Goal: Task Accomplishment & Management: Complete application form

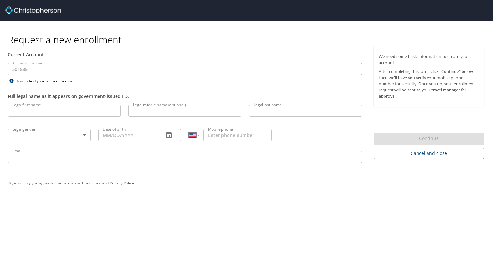
select select "US"
click at [62, 109] on input "Legal first name" at bounding box center [64, 111] width 113 height 12
type input "Jack"
type input "Randall"
type input "Westbrook"
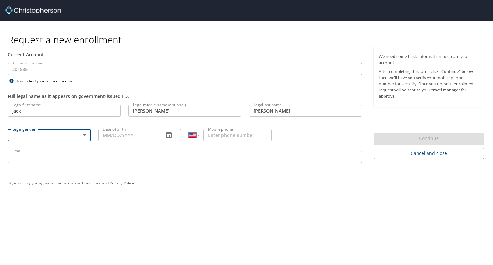
click at [85, 133] on body "Request a new enrollment Current Account Account number 301885 Account number H…" at bounding box center [246, 132] width 493 height 265
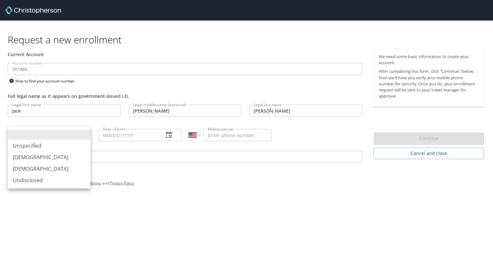
click at [40, 157] on li "[DEMOGRAPHIC_DATA]" at bounding box center [49, 158] width 83 height 12
type input "[DEMOGRAPHIC_DATA]"
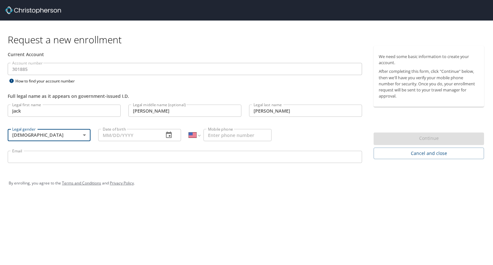
click at [126, 131] on input "Date of birth" at bounding box center [128, 135] width 60 height 12
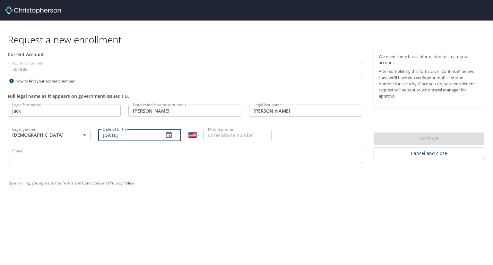
type input "[DATE]"
click at [224, 136] on input "Mobile phone" at bounding box center [238, 135] width 68 height 12
type input "[PHONE_NUMBER]"
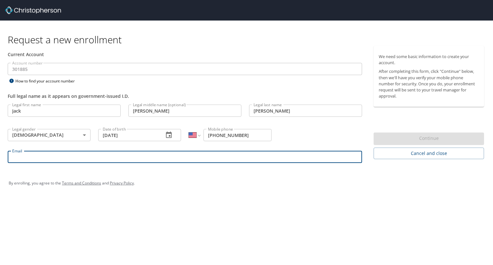
click at [172, 159] on input "Email" at bounding box center [185, 157] width 354 height 12
type input "[EMAIL_ADDRESS][PERSON_NAME][DOMAIN_NAME]"
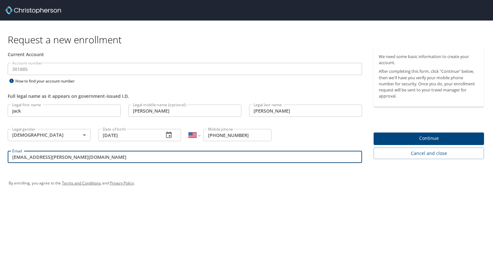
click at [323, 185] on div "By enrolling, you agree to the Terms and Conditions and Privacy Policy ." at bounding box center [247, 183] width 476 height 16
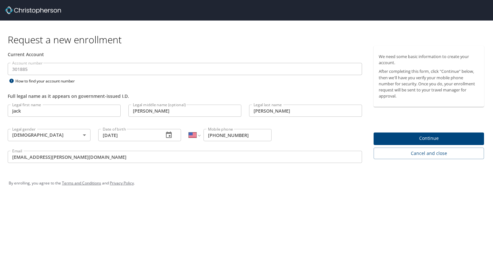
click at [385, 137] on span "Continue" at bounding box center [429, 139] width 100 height 8
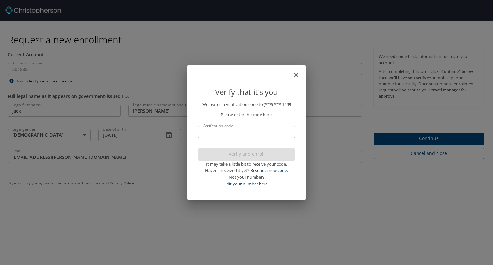
click at [331, 183] on div "Verify that it's you We texted a verification code to (***) ***- 1499 Please en…" at bounding box center [246, 132] width 493 height 265
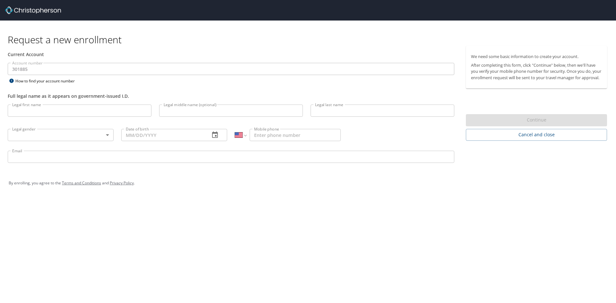
select select "US"
click at [138, 114] on input "Legal first name" at bounding box center [80, 111] width 144 height 12
type input "jack"
type input "w"
type input "[PERSON_NAME]"
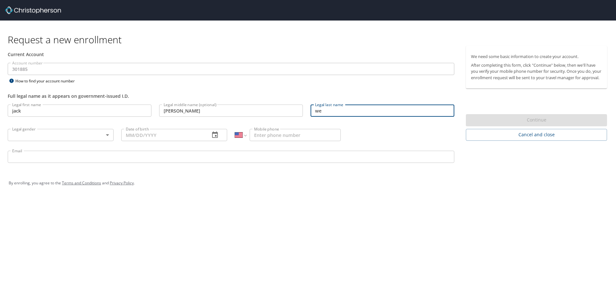
type input "w"
type input "[PERSON_NAME]"
click at [81, 133] on body "Request a new enrollment Current Account Account number 301885 Account number H…" at bounding box center [308, 151] width 616 height 303
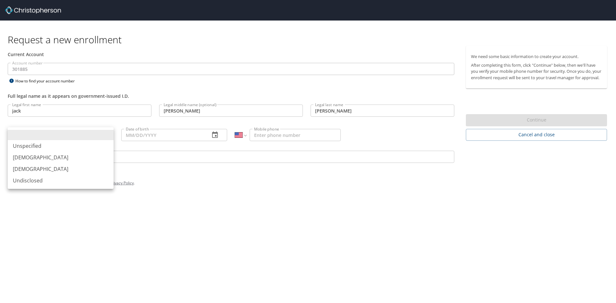
click at [60, 155] on li "[DEMOGRAPHIC_DATA]" at bounding box center [61, 158] width 106 height 12
type input "[DEMOGRAPHIC_DATA]"
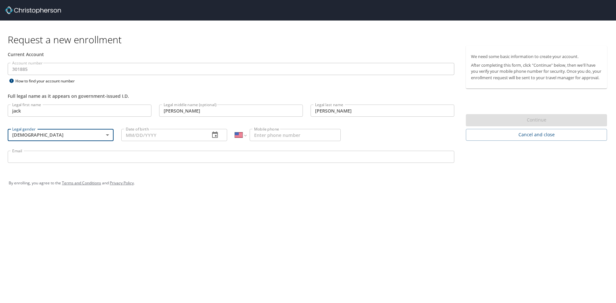
click at [137, 135] on input "Date of birth" at bounding box center [162, 135] width 83 height 12
type input "[DATE]"
click at [273, 134] on input "Mobile phone" at bounding box center [295, 135] width 91 height 12
type input "[PHONE_NUMBER]"
click at [245, 158] on input "Email" at bounding box center [231, 157] width 447 height 12
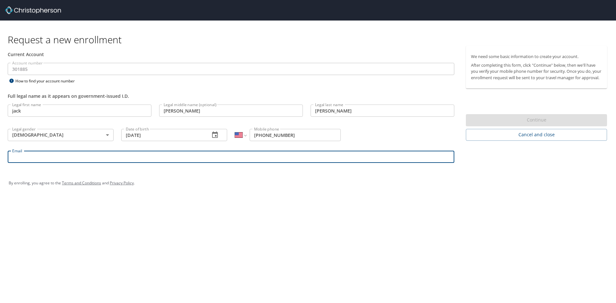
type input "[EMAIL_ADDRESS][PERSON_NAME][DOMAIN_NAME]"
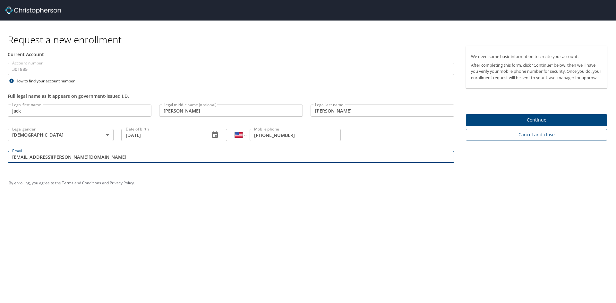
click at [495, 124] on span "Continue" at bounding box center [536, 120] width 131 height 8
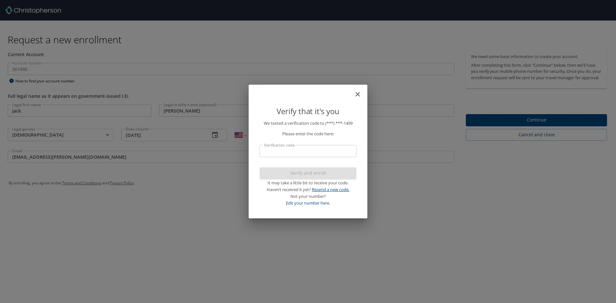
click at [331, 190] on link "Resend a new code." at bounding box center [331, 190] width 38 height 6
click at [323, 189] on link "Resend a new code." at bounding box center [331, 190] width 38 height 6
